Goal: Task Accomplishment & Management: Use online tool/utility

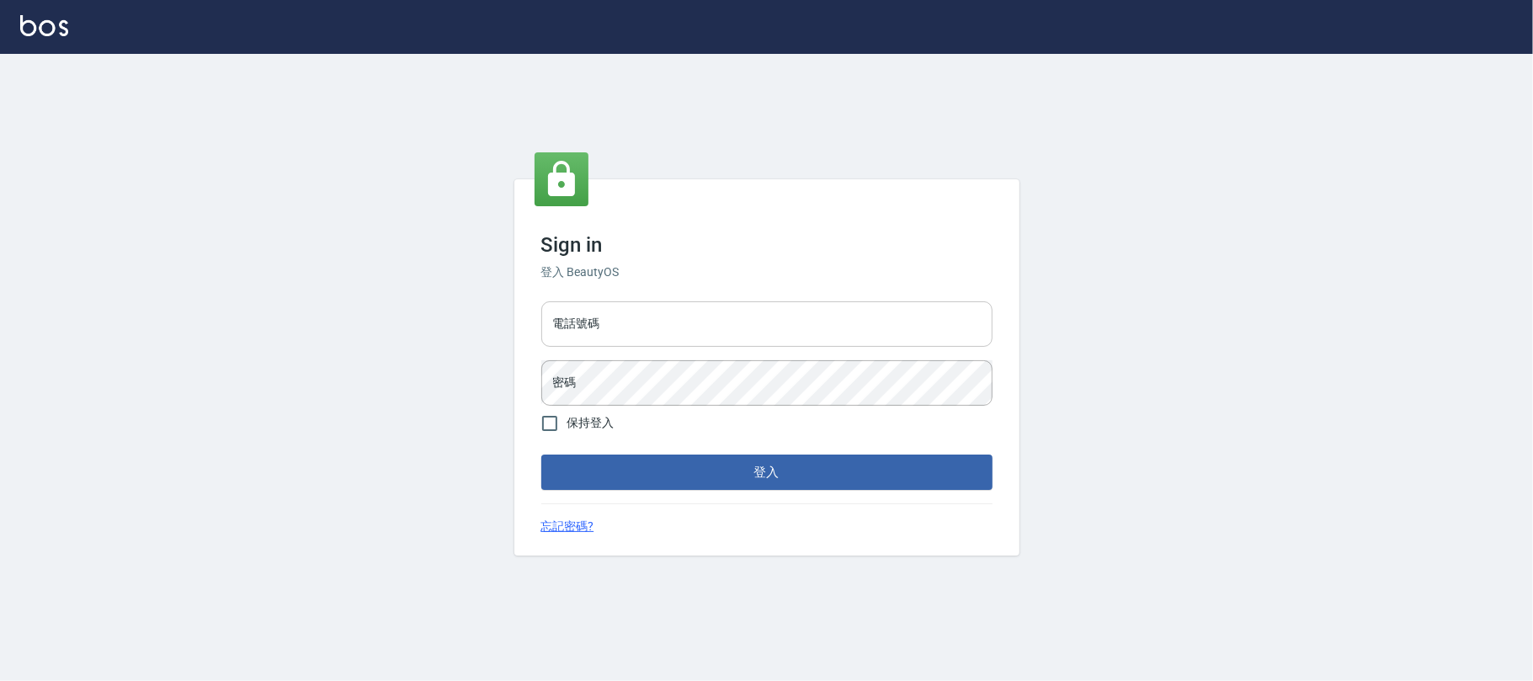
click at [745, 314] on input "電話號碼" at bounding box center [766, 323] width 451 height 45
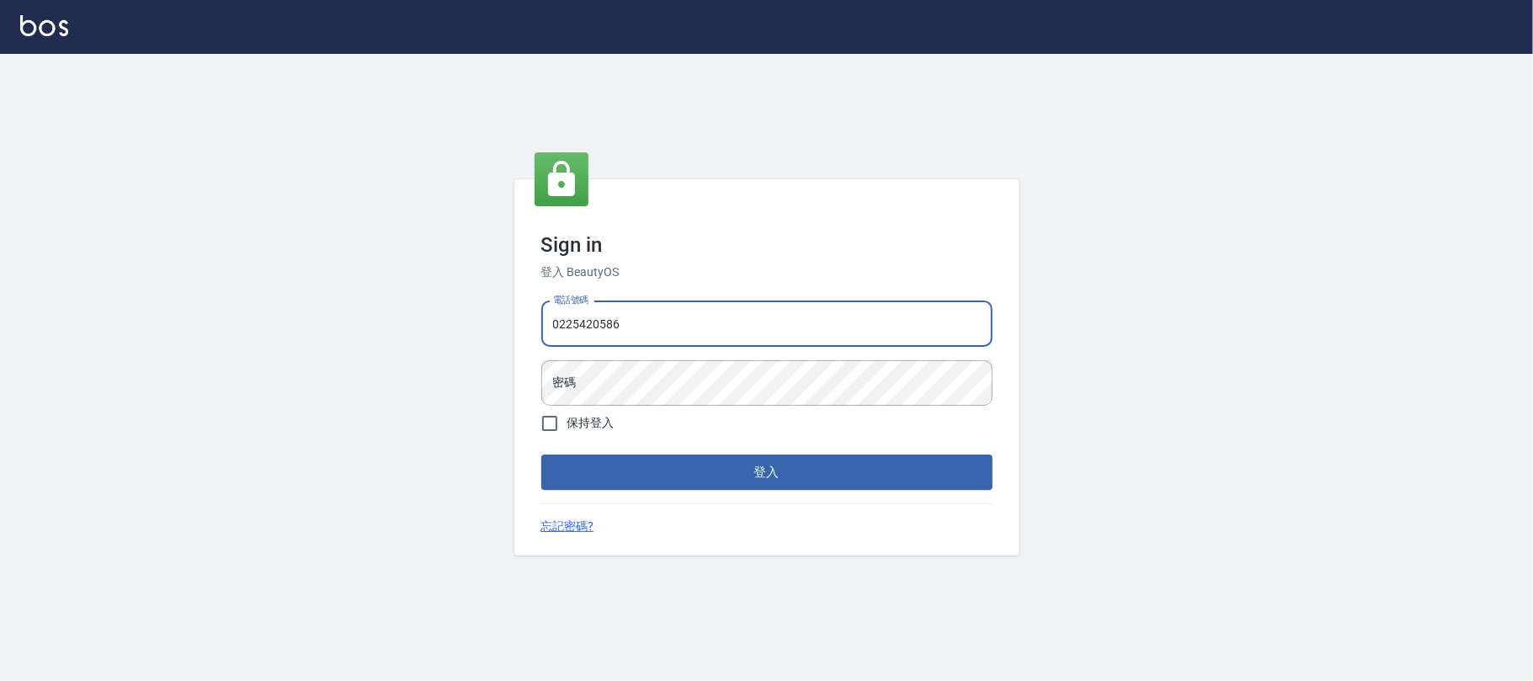
type input "0225420586"
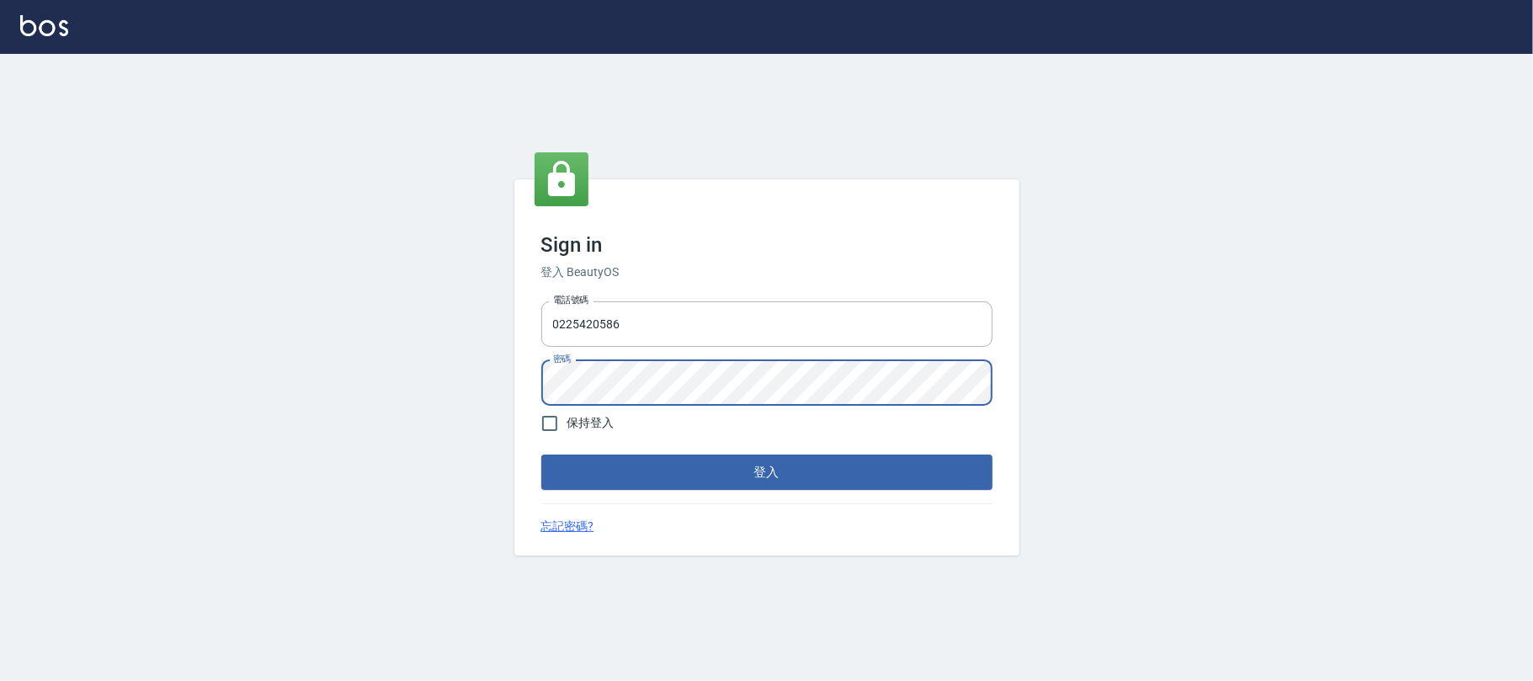
click at [541, 454] on button "登入" at bounding box center [766, 471] width 451 height 35
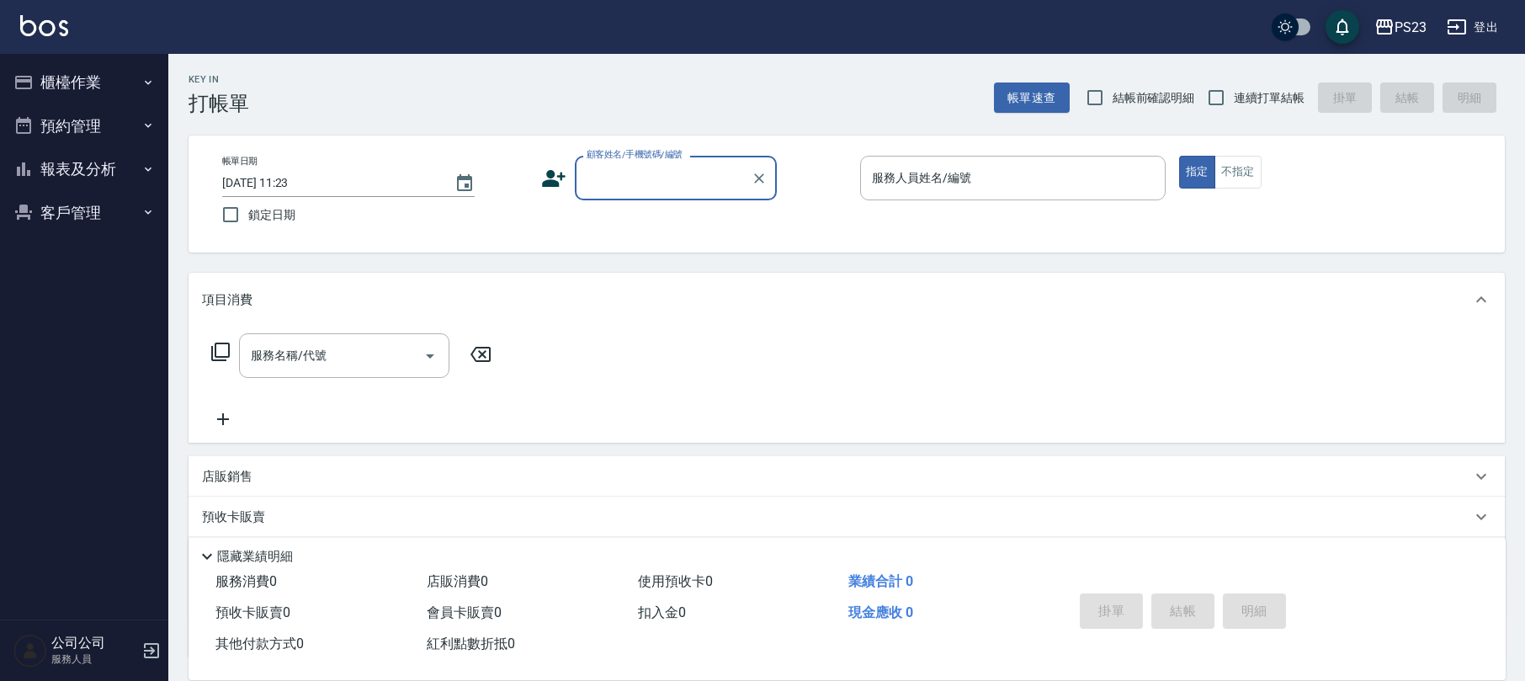
click at [141, 88] on icon "button" at bounding box center [147, 82] width 13 height 13
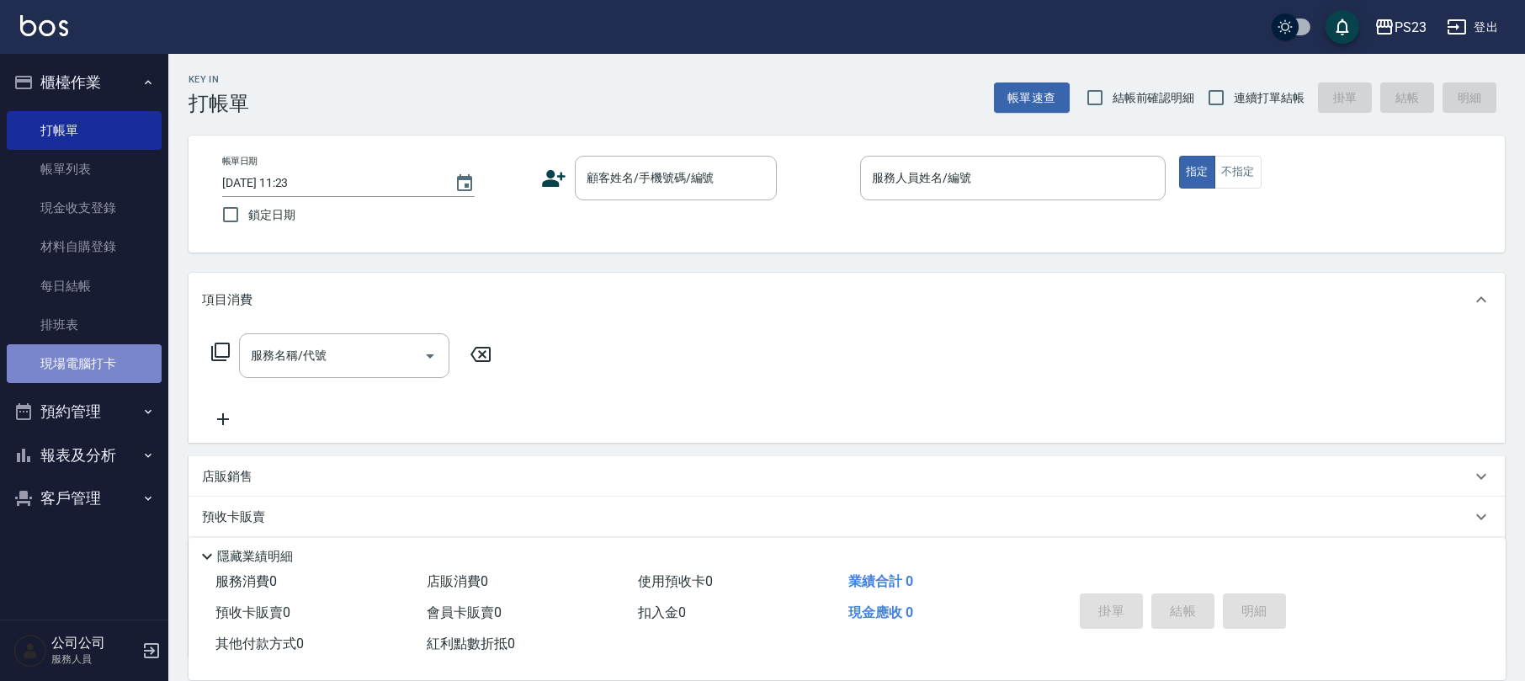
click at [116, 359] on link "現場電腦打卡" at bounding box center [84, 363] width 155 height 39
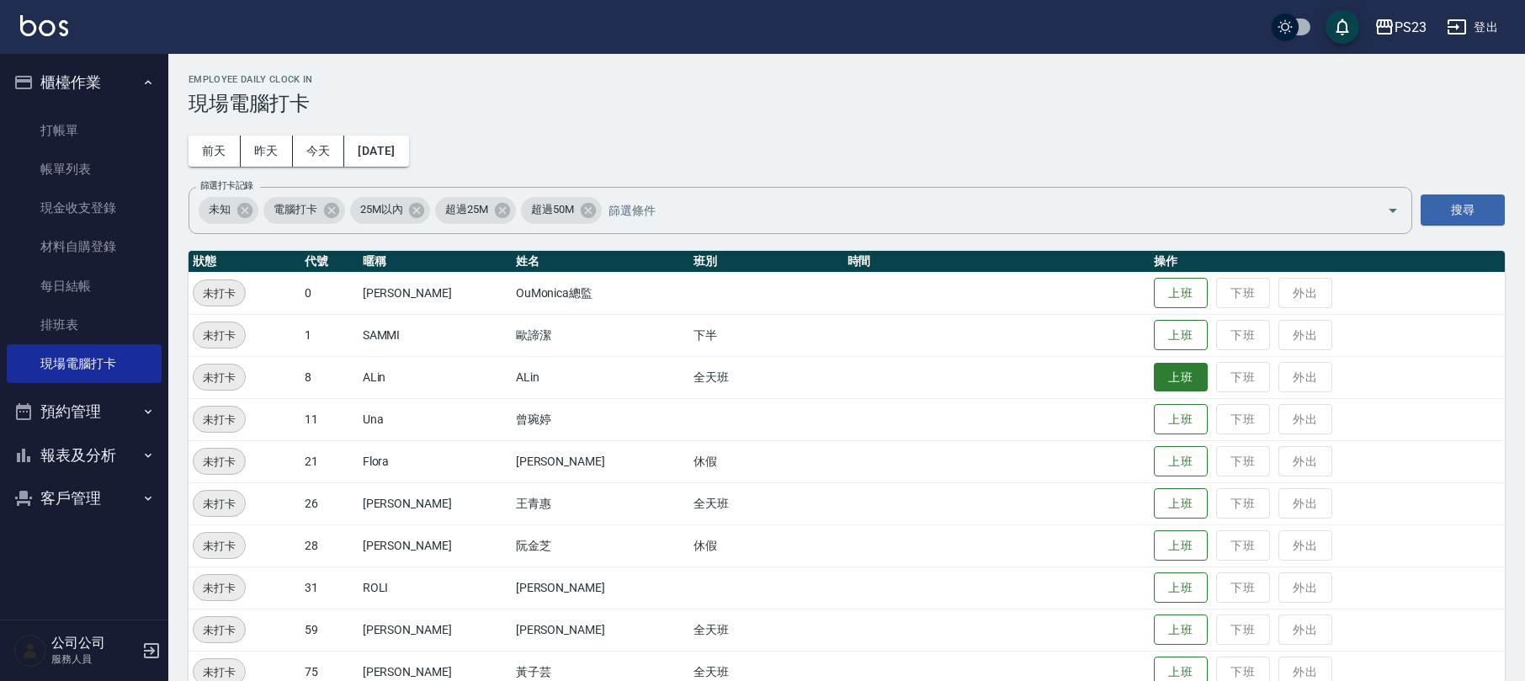
click at [1155, 379] on button "上班" at bounding box center [1181, 377] width 54 height 29
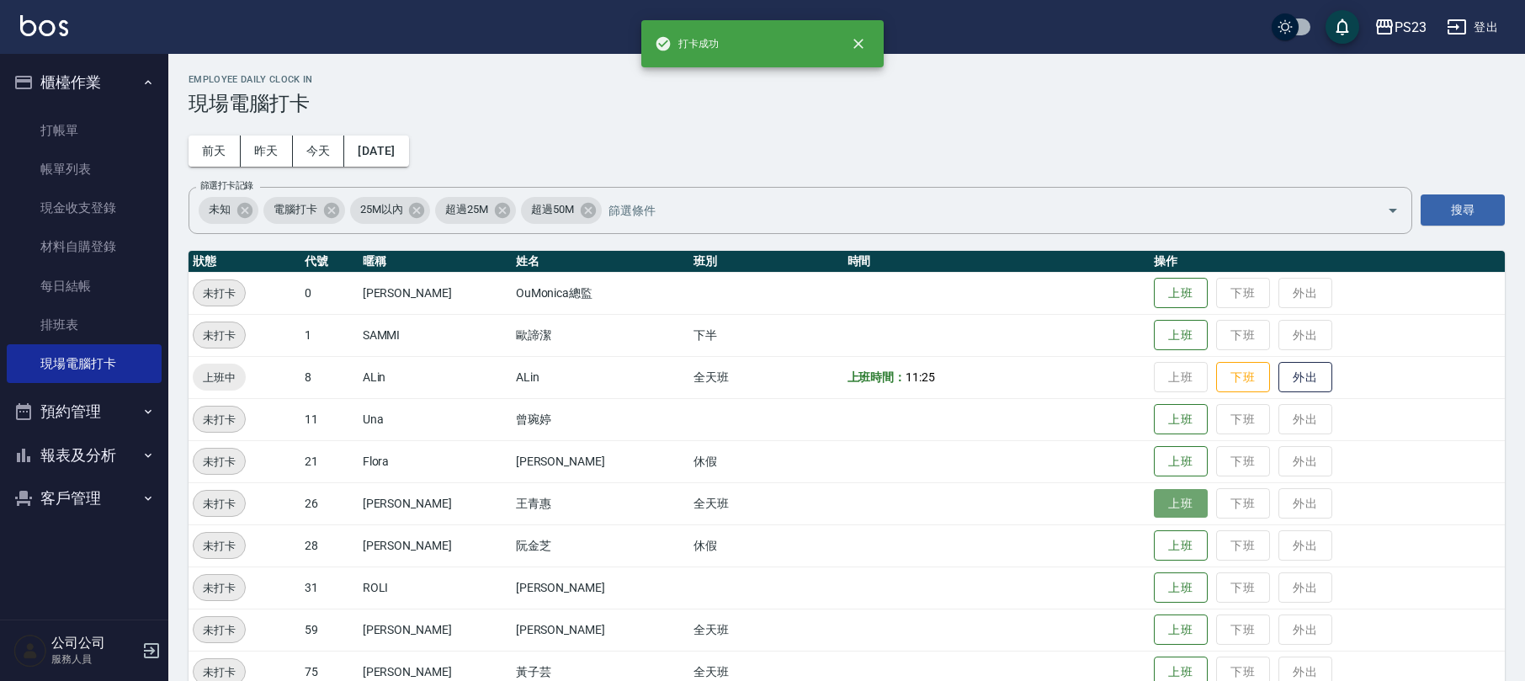
click at [1155, 495] on button "上班" at bounding box center [1181, 503] width 54 height 29
click at [1172, 589] on button "上班" at bounding box center [1181, 587] width 54 height 29
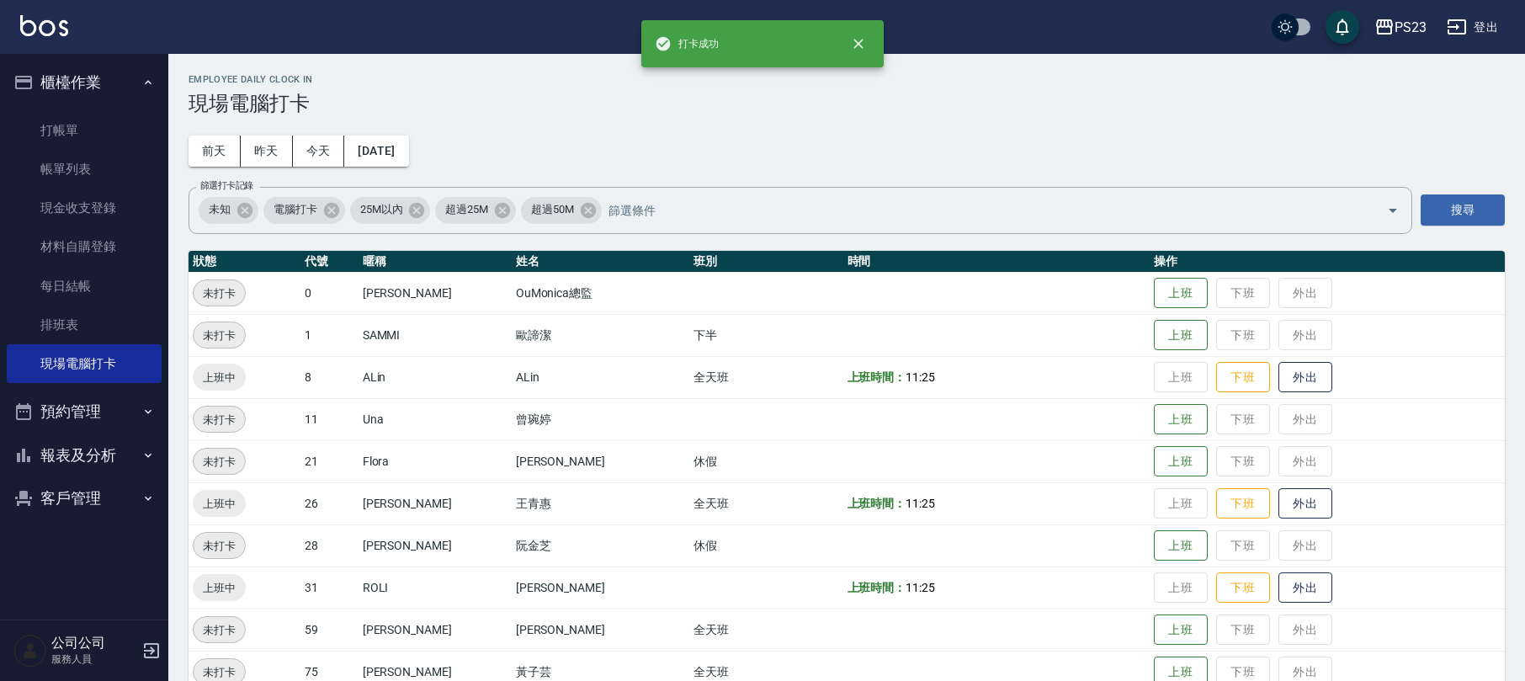
scroll to position [112, 0]
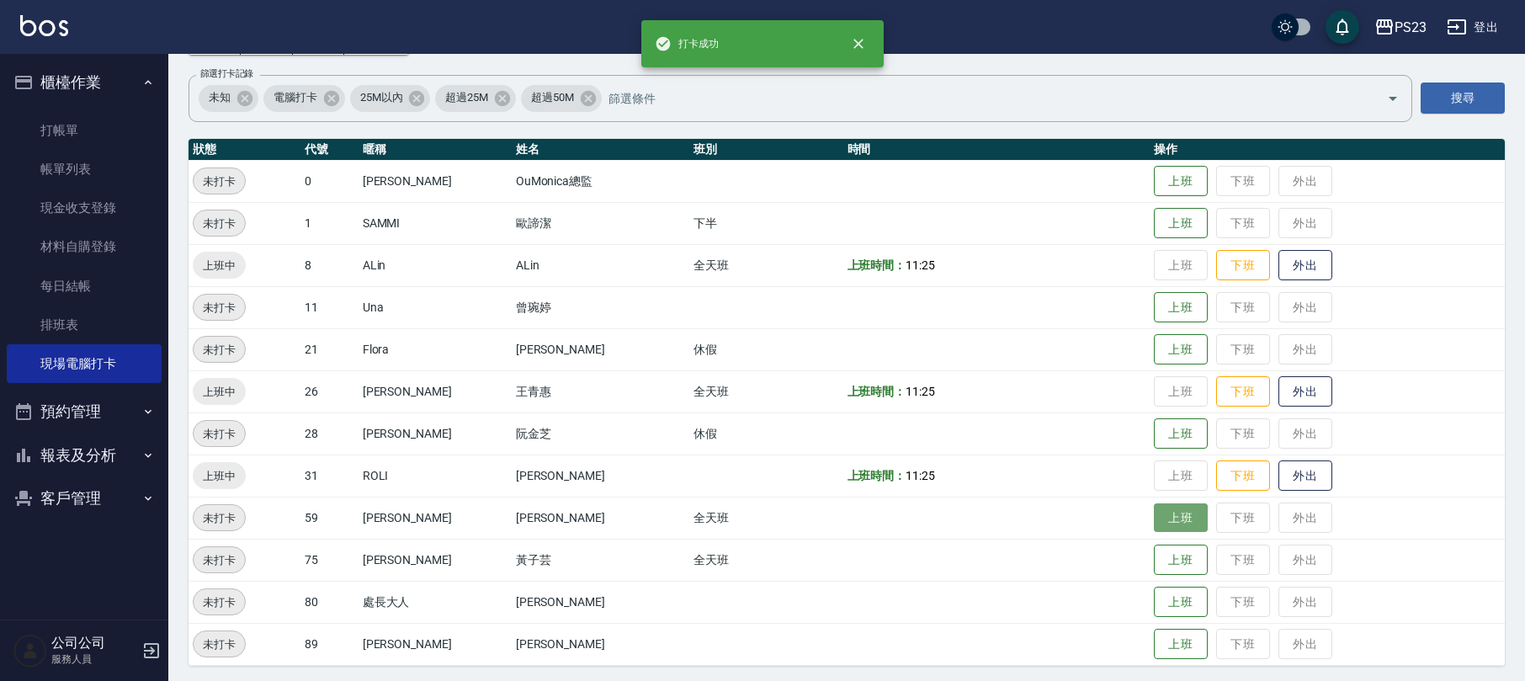
click at [1155, 509] on button "上班" at bounding box center [1181, 517] width 54 height 29
click at [1156, 552] on button "上班" at bounding box center [1181, 559] width 54 height 29
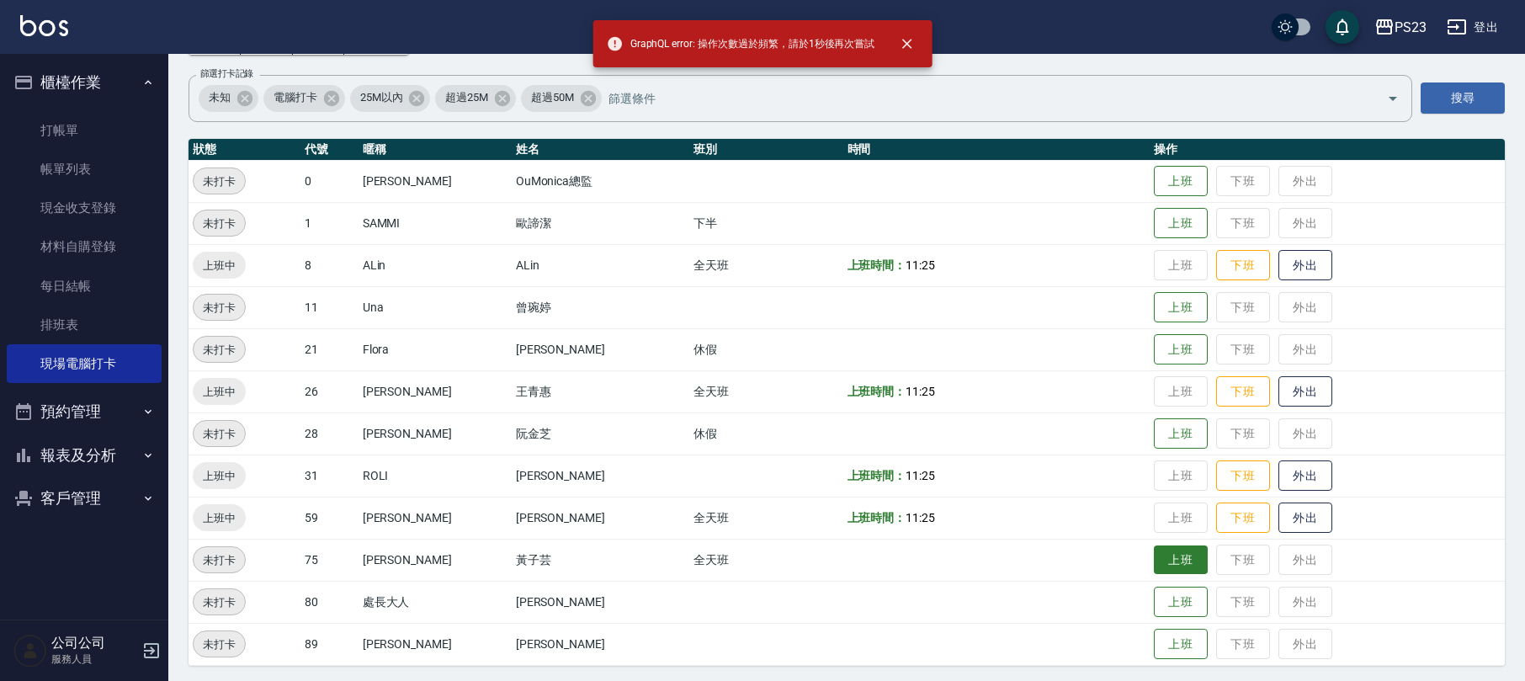
click at [1156, 552] on button "上班" at bounding box center [1181, 559] width 54 height 29
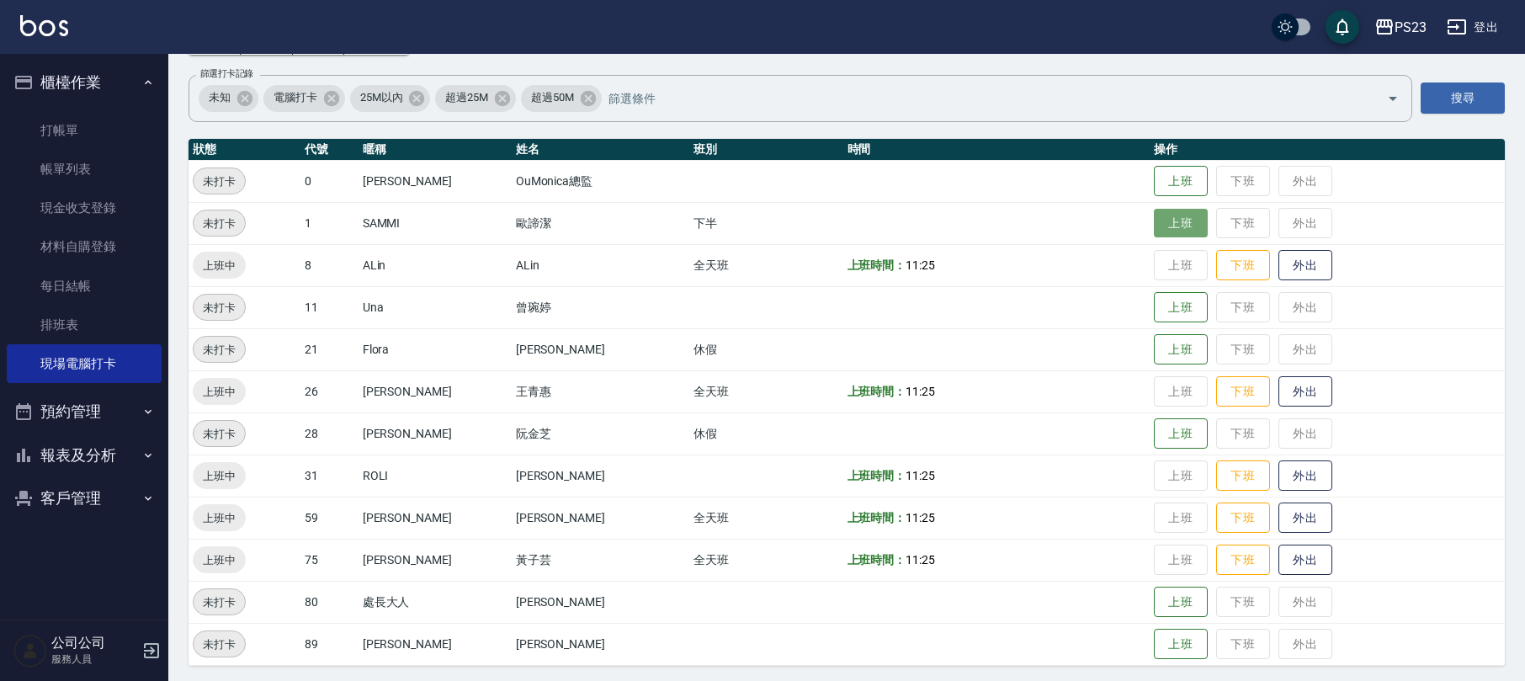
click at [1165, 222] on button "上班" at bounding box center [1181, 223] width 54 height 29
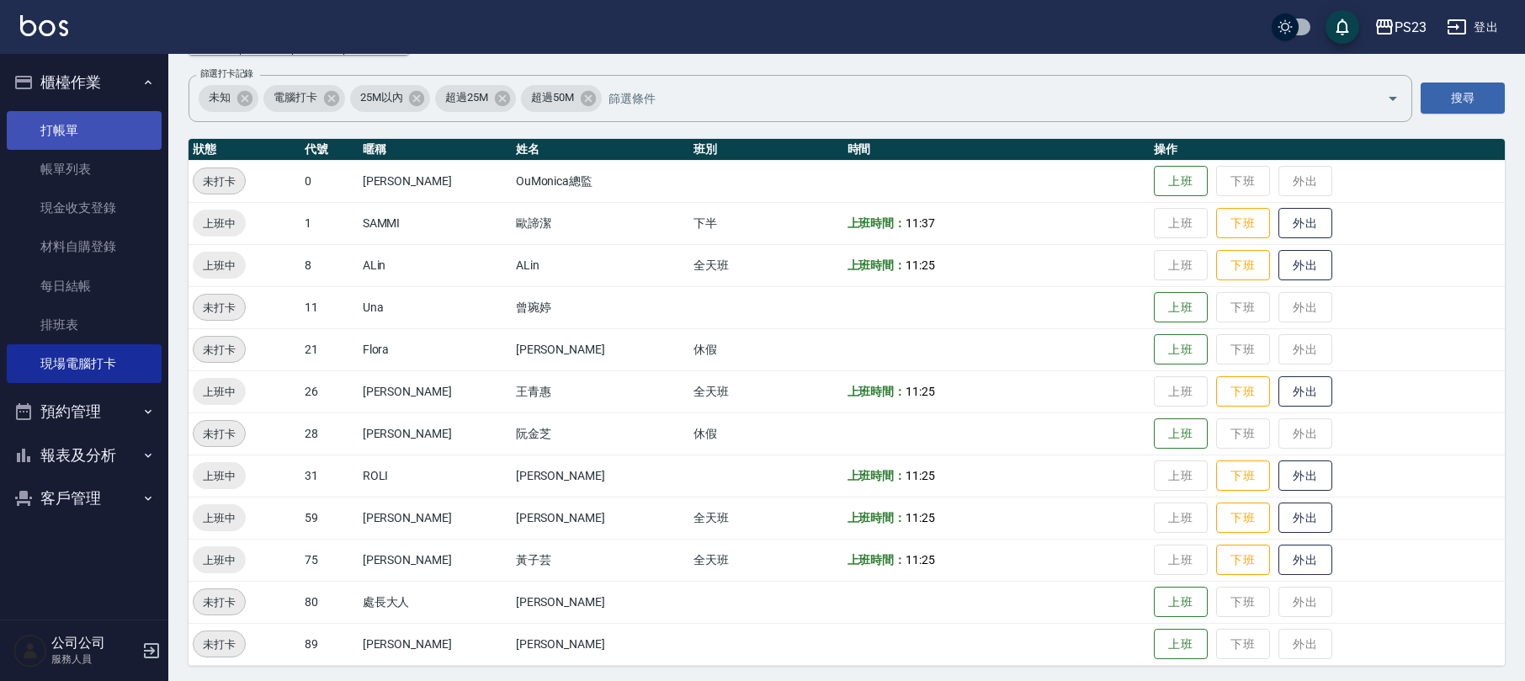
click at [92, 128] on link "打帳單" at bounding box center [84, 130] width 155 height 39
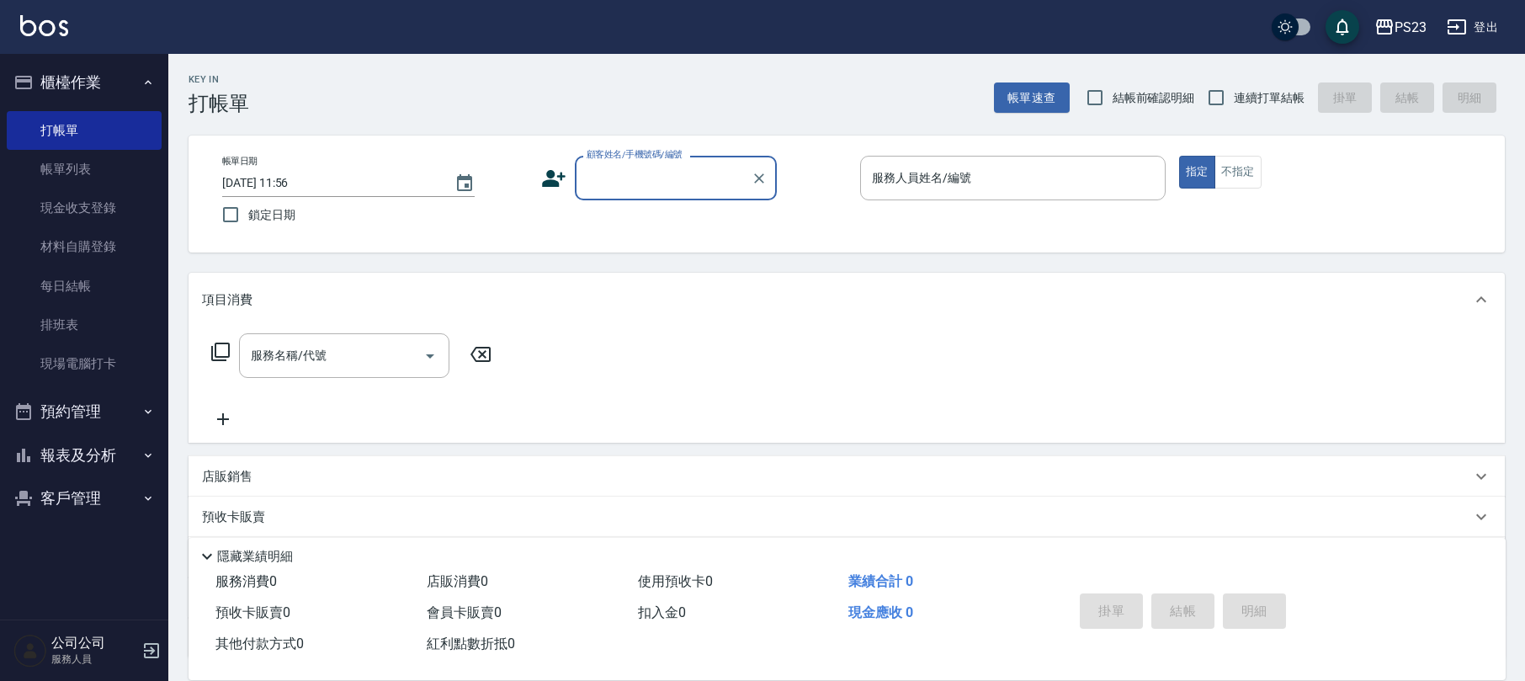
click at [98, 455] on button "報表及分析" at bounding box center [84, 455] width 155 height 44
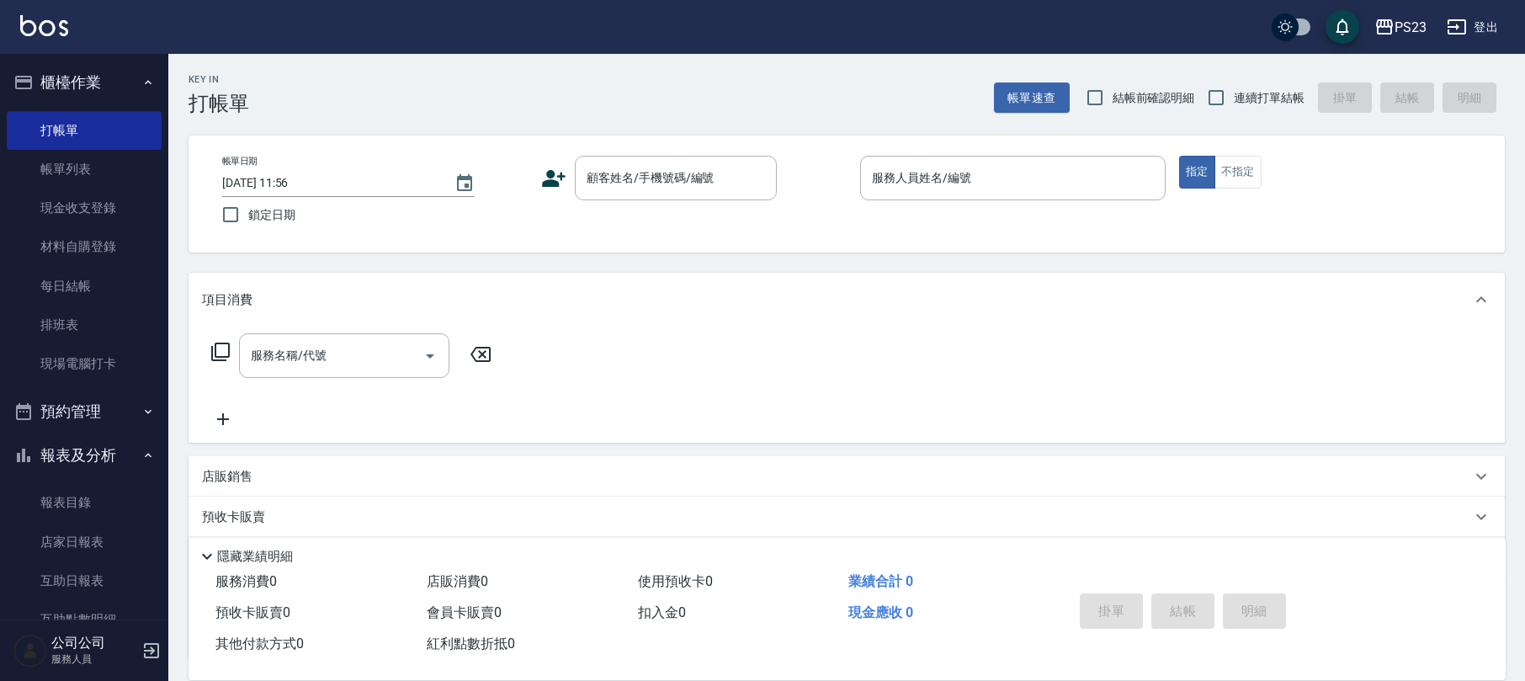
scroll to position [240, 0]
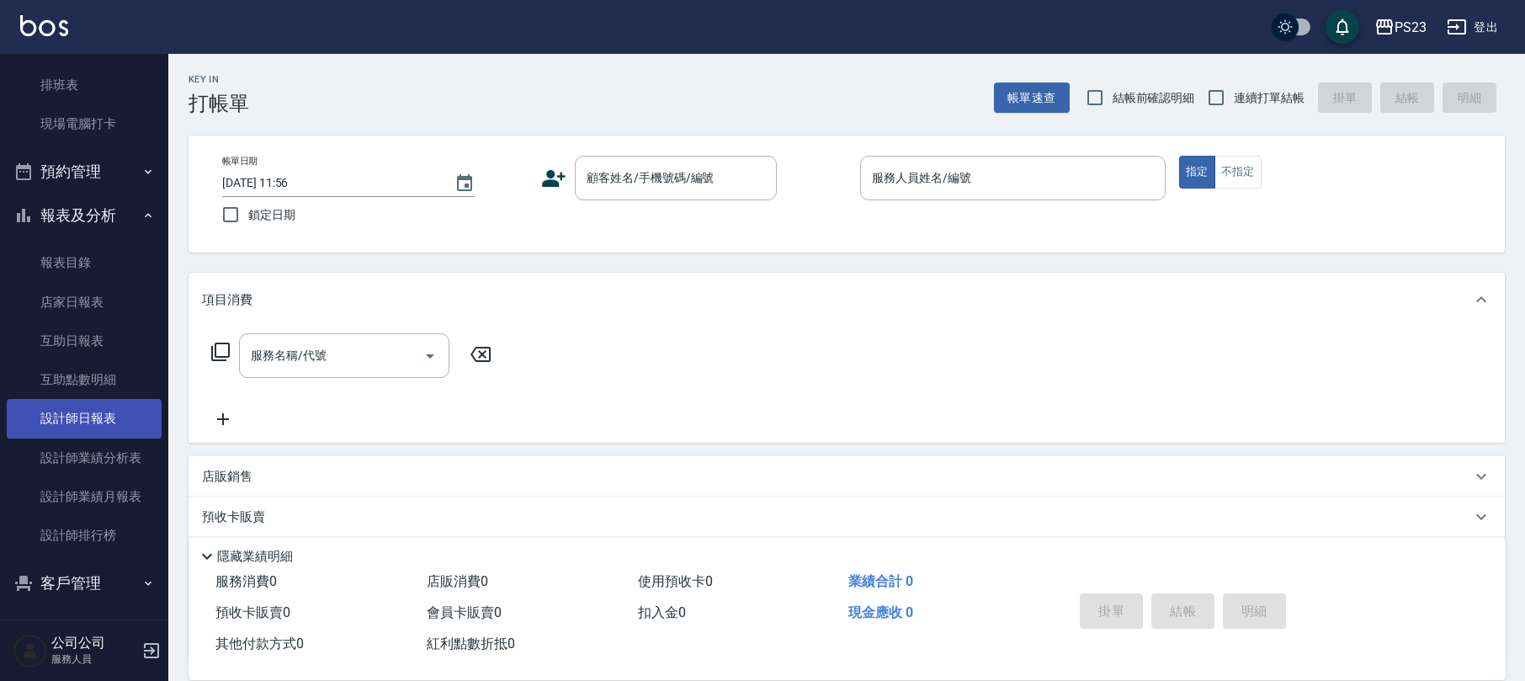
click at [109, 412] on link "設計師日報表" at bounding box center [84, 418] width 155 height 39
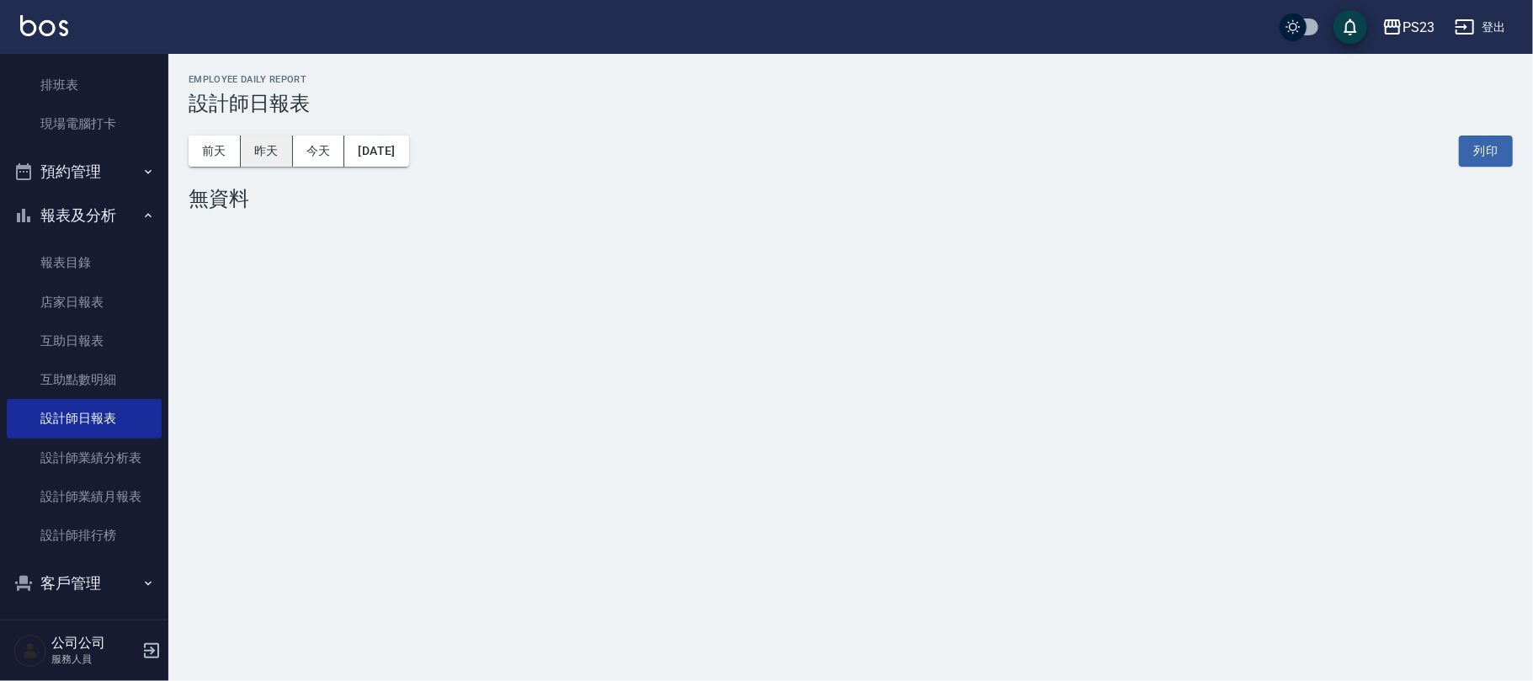
click at [259, 149] on button "昨天" at bounding box center [267, 150] width 52 height 31
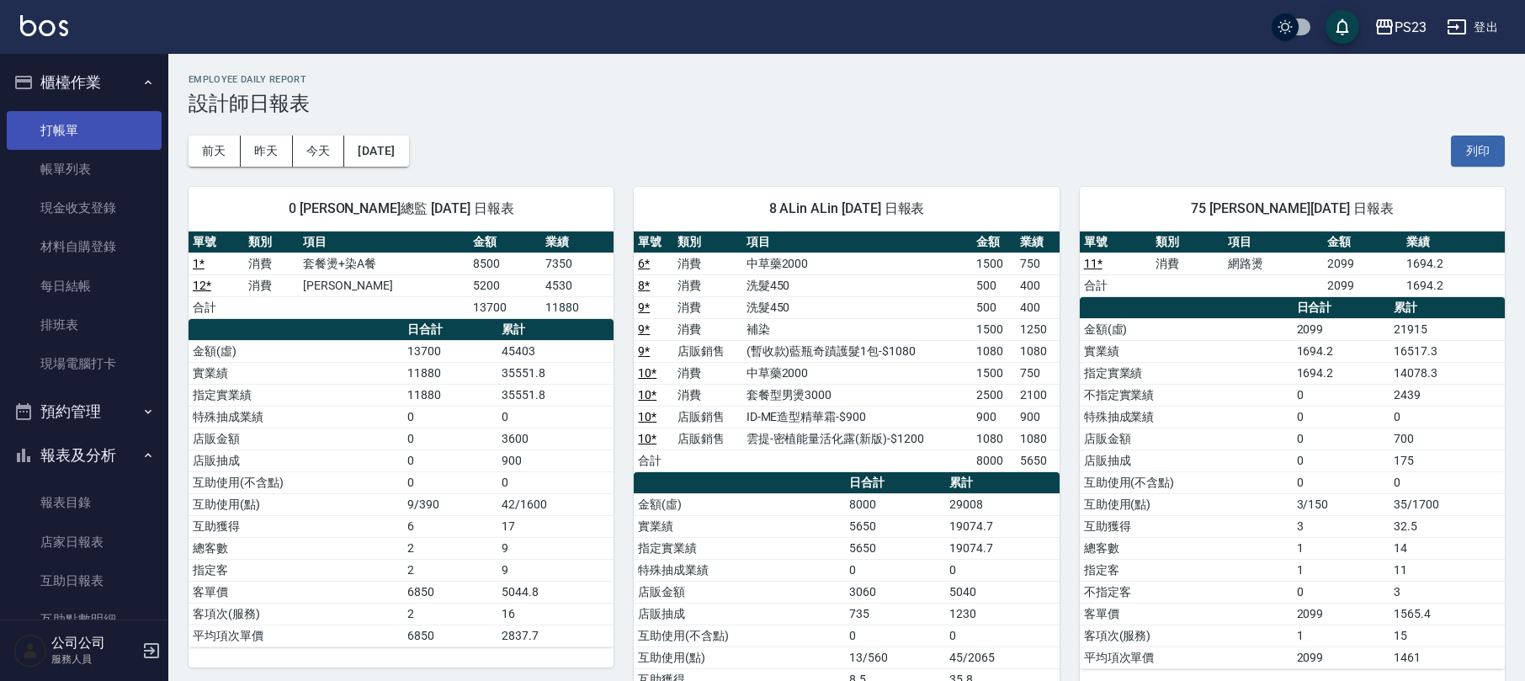
click at [138, 129] on link "打帳單" at bounding box center [84, 130] width 155 height 39
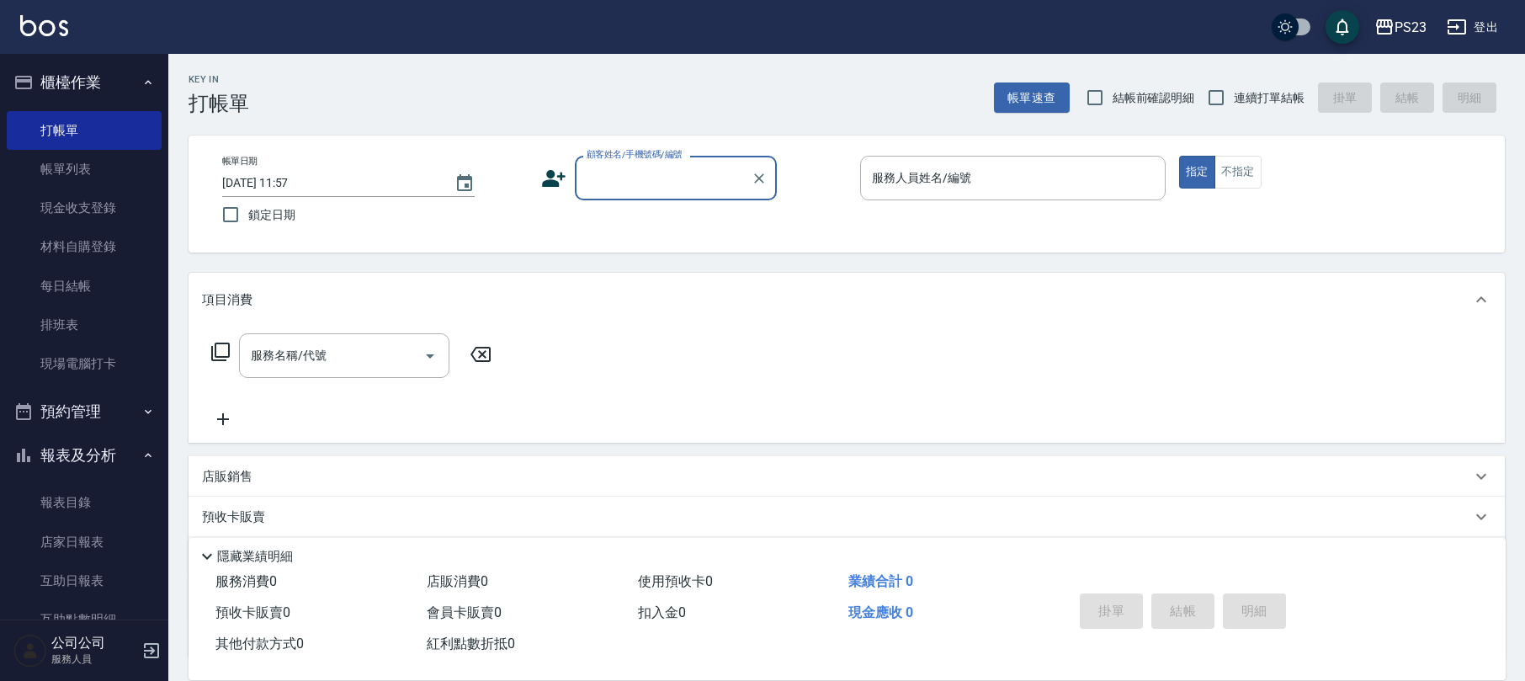
click at [125, 465] on button "報表及分析" at bounding box center [84, 455] width 155 height 44
